Goal: Task Accomplishment & Management: Use online tool/utility

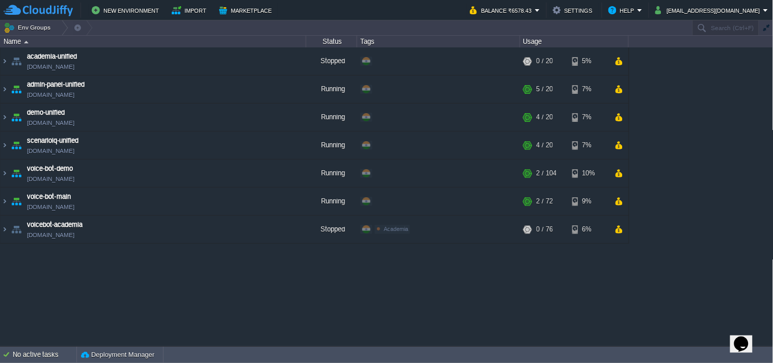
click at [139, 303] on div "academia-unified [DOMAIN_NAME] Stopped + Add to Env Group RAM 0% CPU 0% 0 / 20 …" at bounding box center [387, 196] width 774 height 298
click at [620, 176] on button "button" at bounding box center [619, 173] width 9 height 9
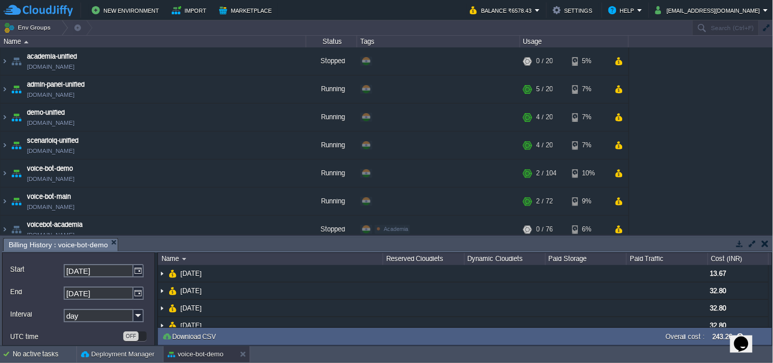
click at [763, 243] on button "button" at bounding box center [765, 243] width 7 height 9
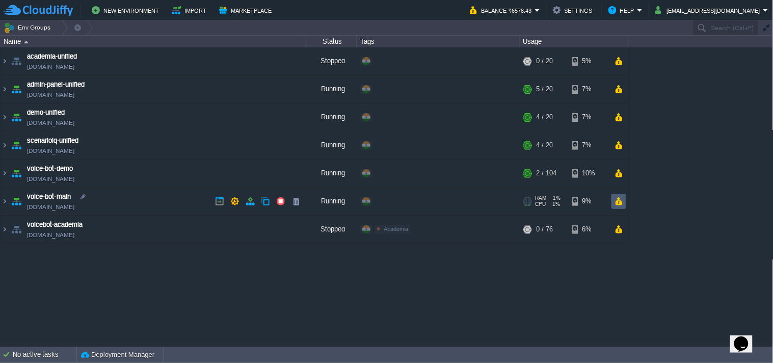
click at [622, 199] on button "button" at bounding box center [619, 201] width 9 height 9
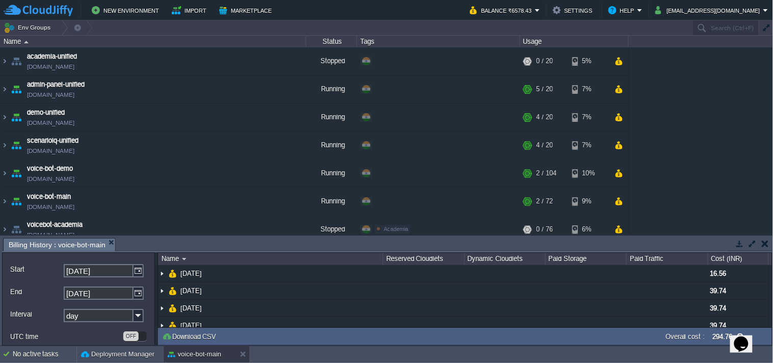
click at [767, 241] on button "button" at bounding box center [765, 243] width 7 height 9
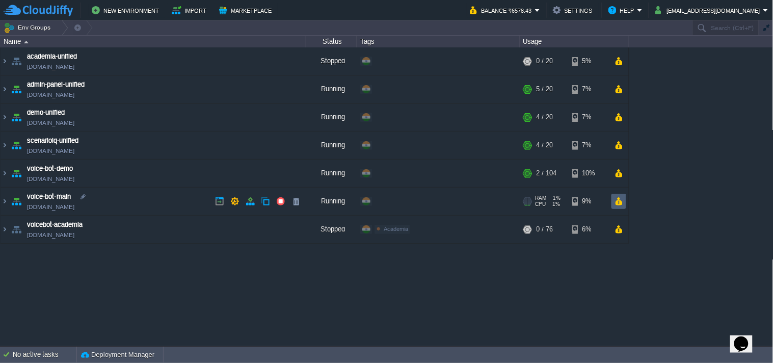
click at [623, 204] on td at bounding box center [619, 201] width 15 height 15
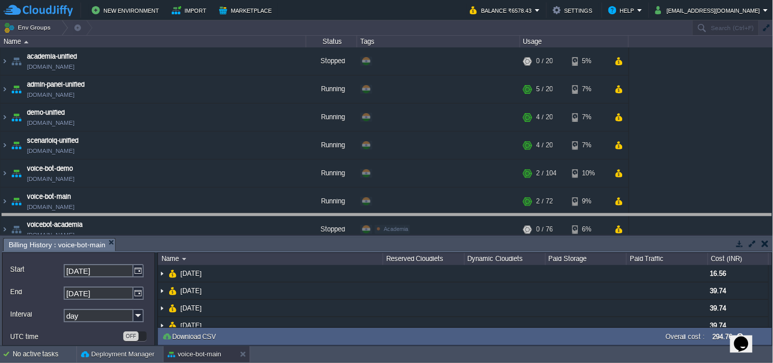
drag, startPoint x: 663, startPoint y: 241, endPoint x: 677, endPoint y: 215, distance: 30.1
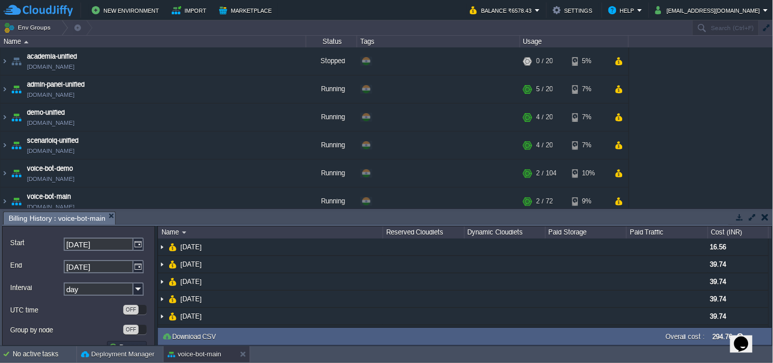
click at [768, 214] on button "button" at bounding box center [765, 217] width 7 height 9
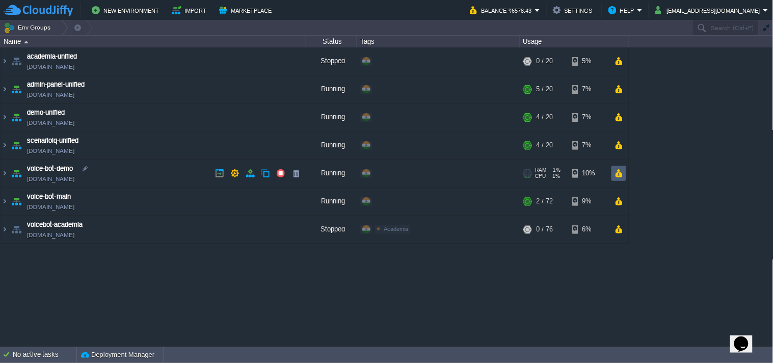
click at [623, 174] on button "button" at bounding box center [619, 173] width 9 height 9
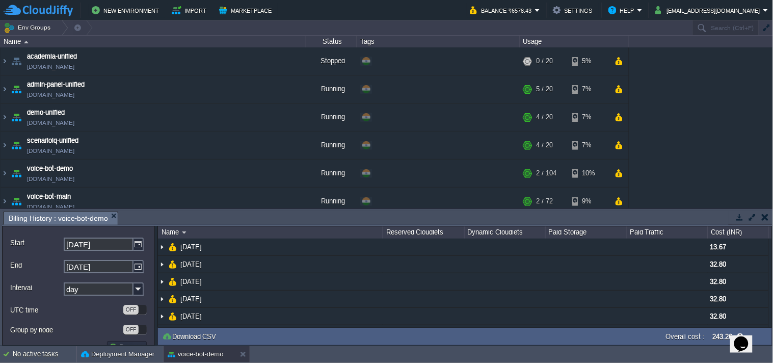
click at [765, 216] on button "button" at bounding box center [765, 217] width 7 height 9
